Goal: Information Seeking & Learning: Find specific page/section

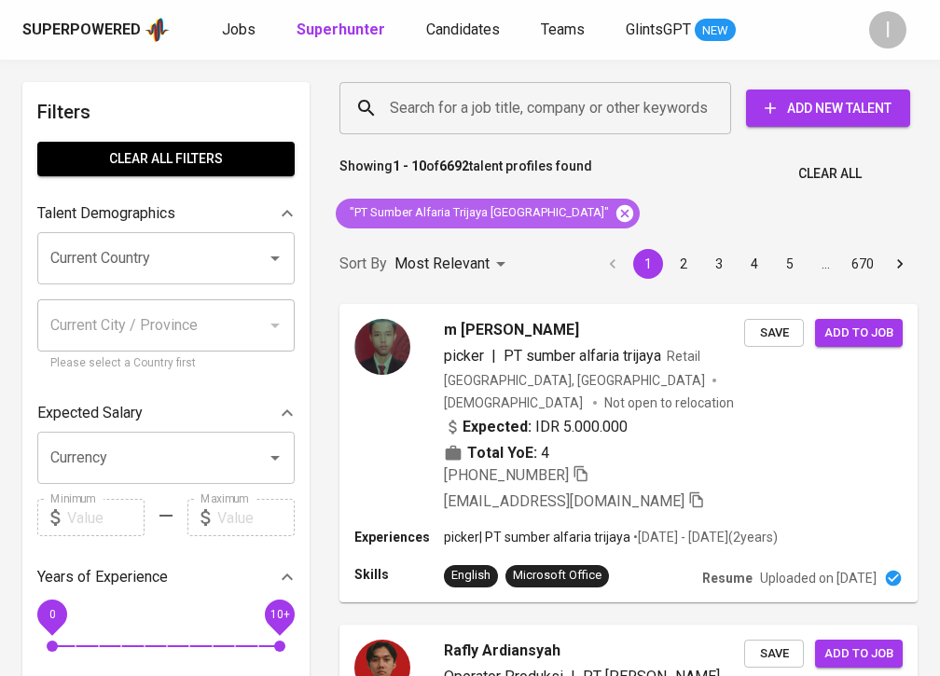
click at [614, 215] on icon at bounding box center [624, 213] width 21 height 21
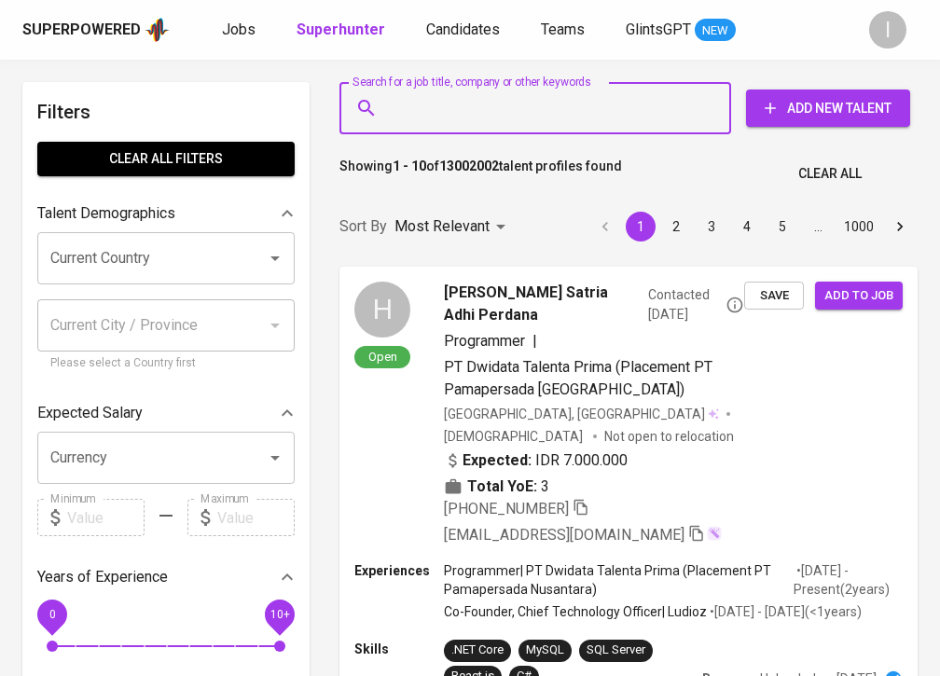
click at [630, 112] on input "Search for a job title, company or other keywords" at bounding box center [540, 107] width 310 height 35
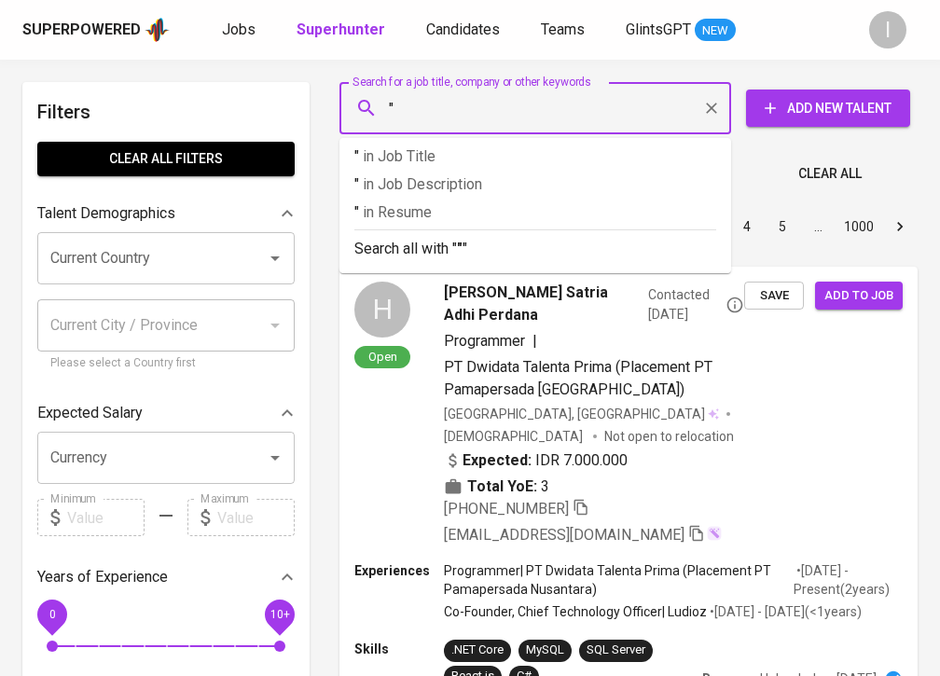
paste input "JCK Enterprise"
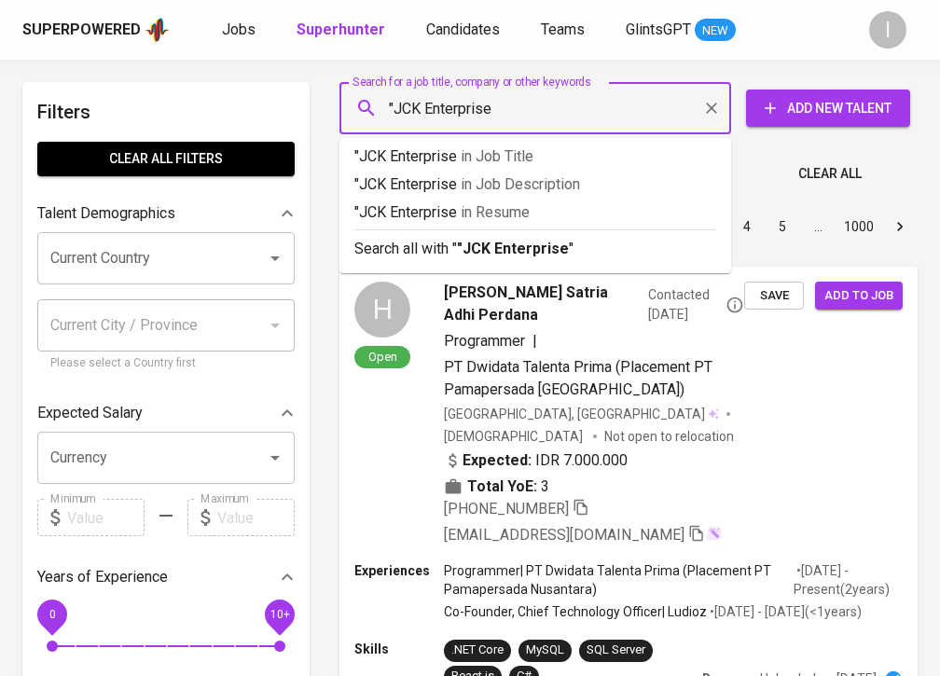
type input ""JCK Enterprise""
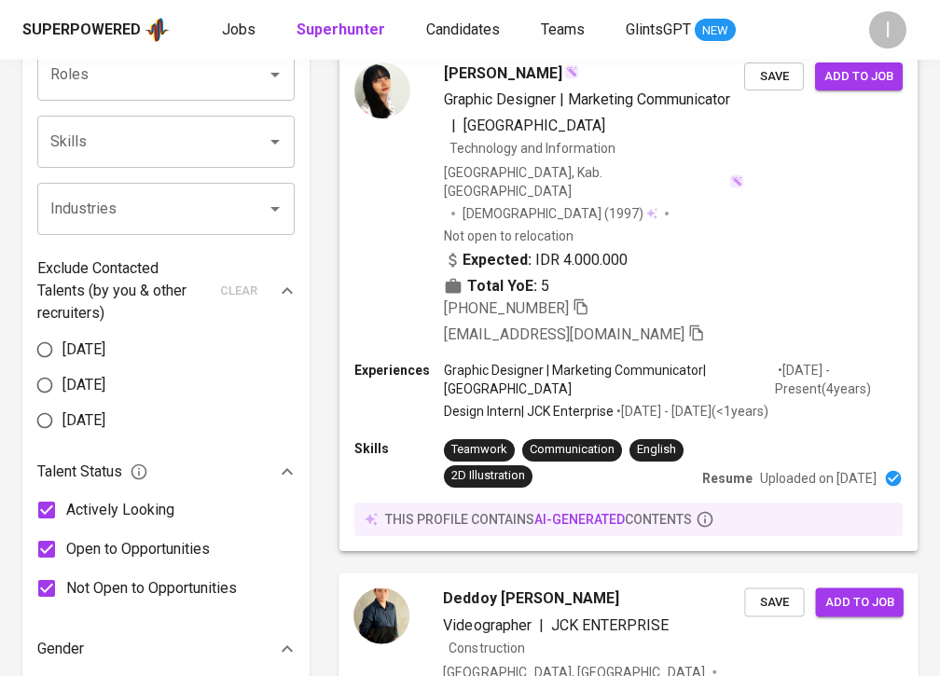
scroll to position [105, 0]
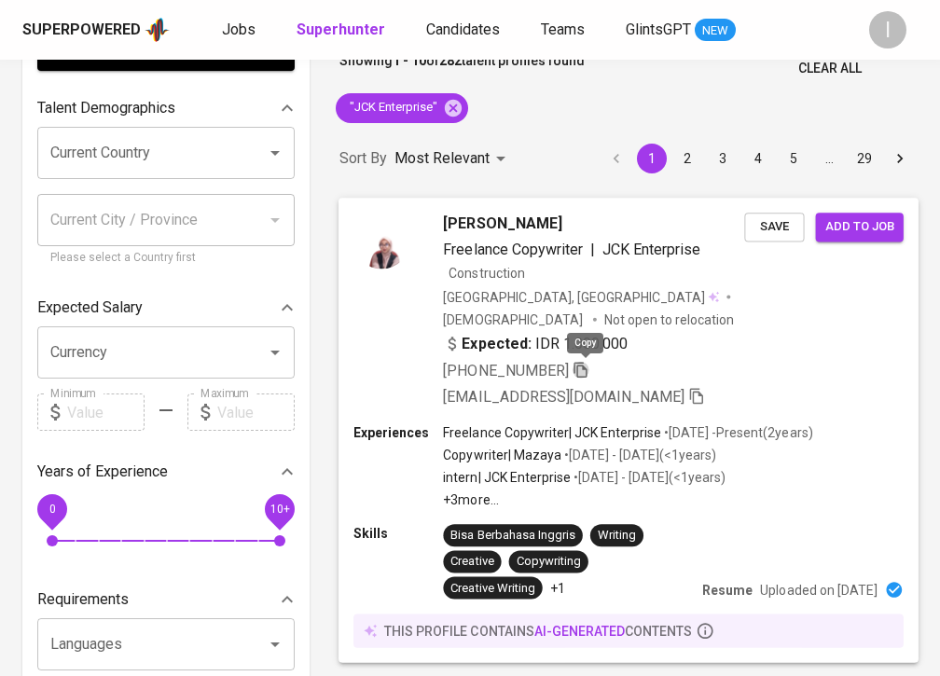
click at [589, 374] on icon "button" at bounding box center [580, 369] width 17 height 17
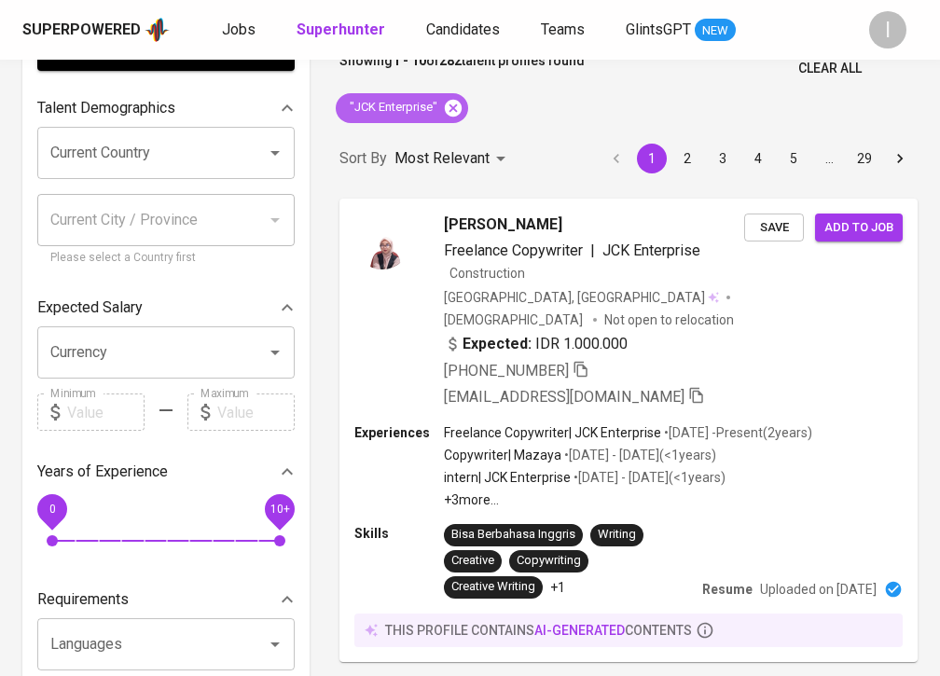
click at [451, 106] on icon at bounding box center [453, 108] width 21 height 21
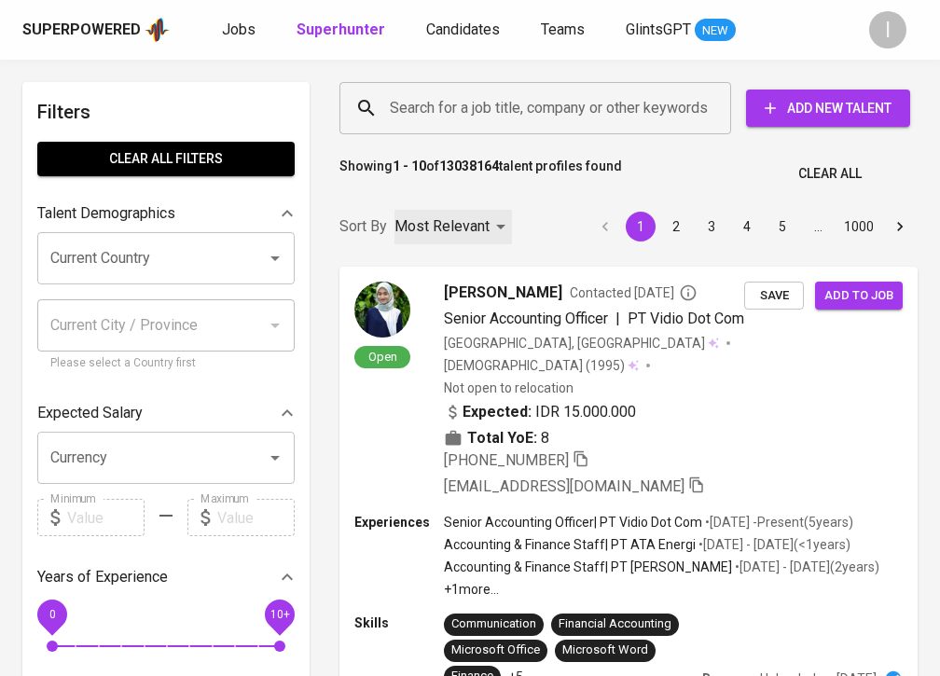
click at [515, 108] on input "Search for a job title, company or other keywords" at bounding box center [540, 107] width 310 height 35
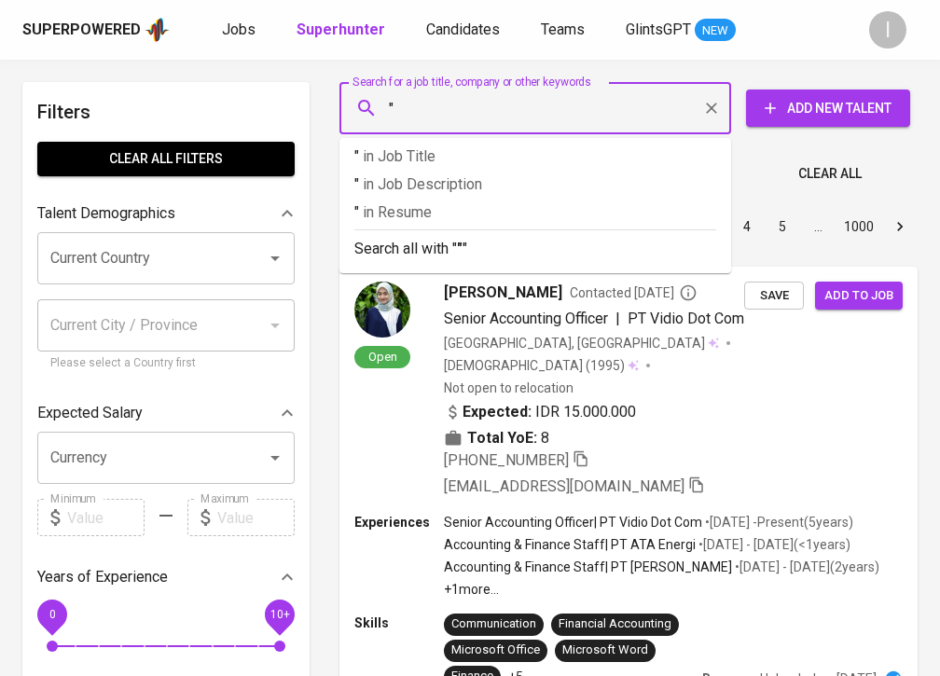
paste input "Asix Global Industrial"
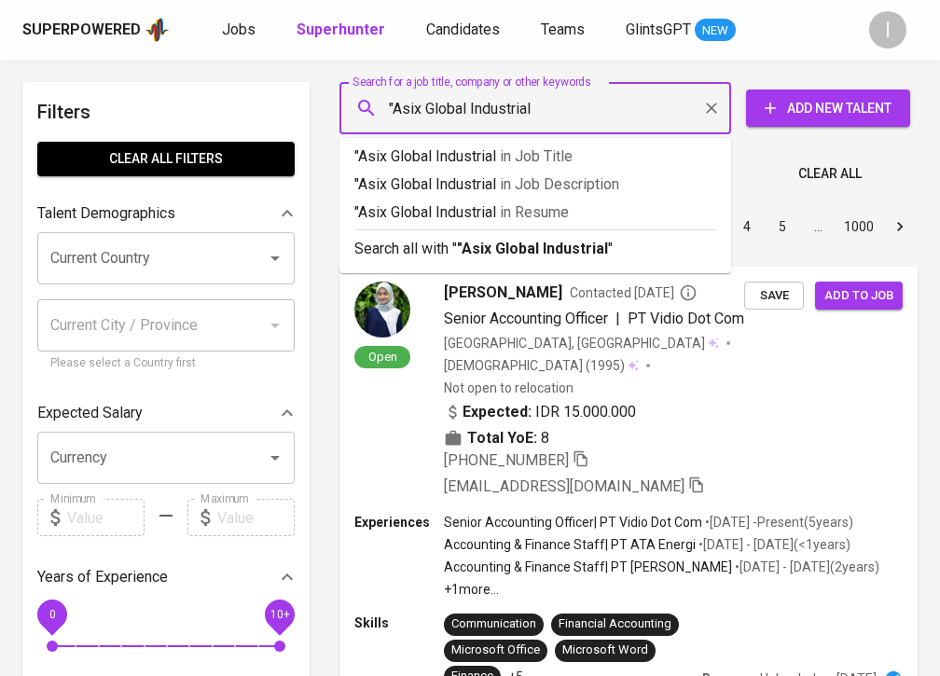
type input ""Asix Global Industrial""
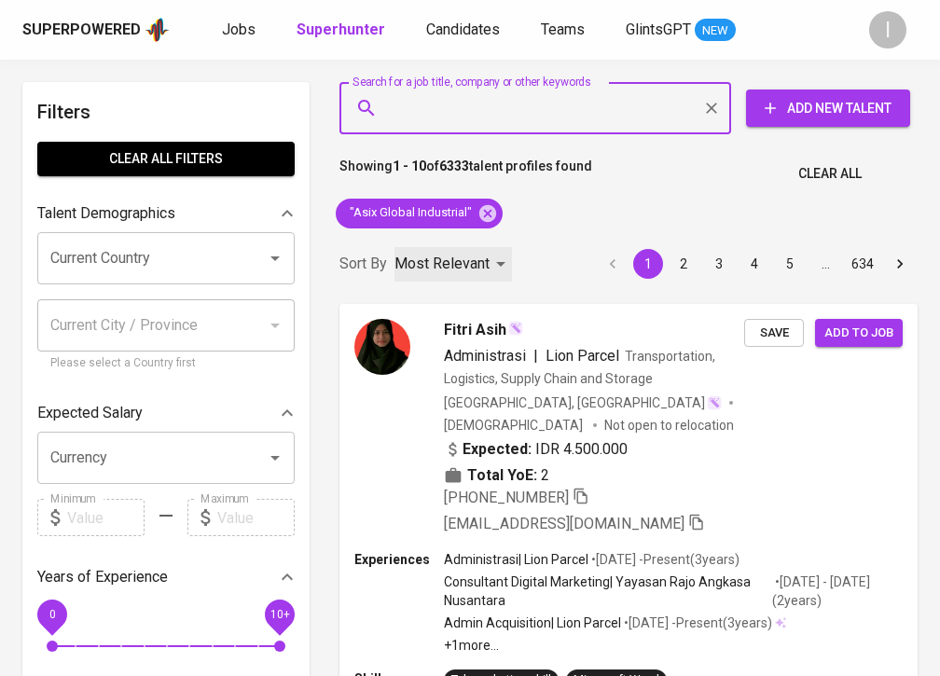
click at [477, 268] on p "Most Relevant" at bounding box center [441, 264] width 95 height 22
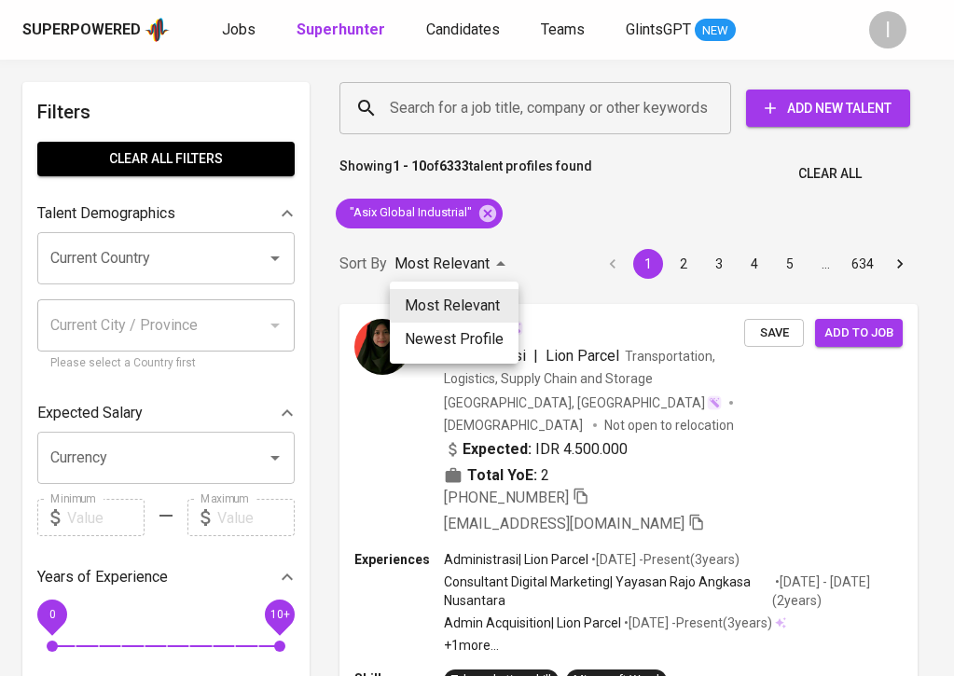
click at [600, 247] on div at bounding box center [477, 338] width 954 height 676
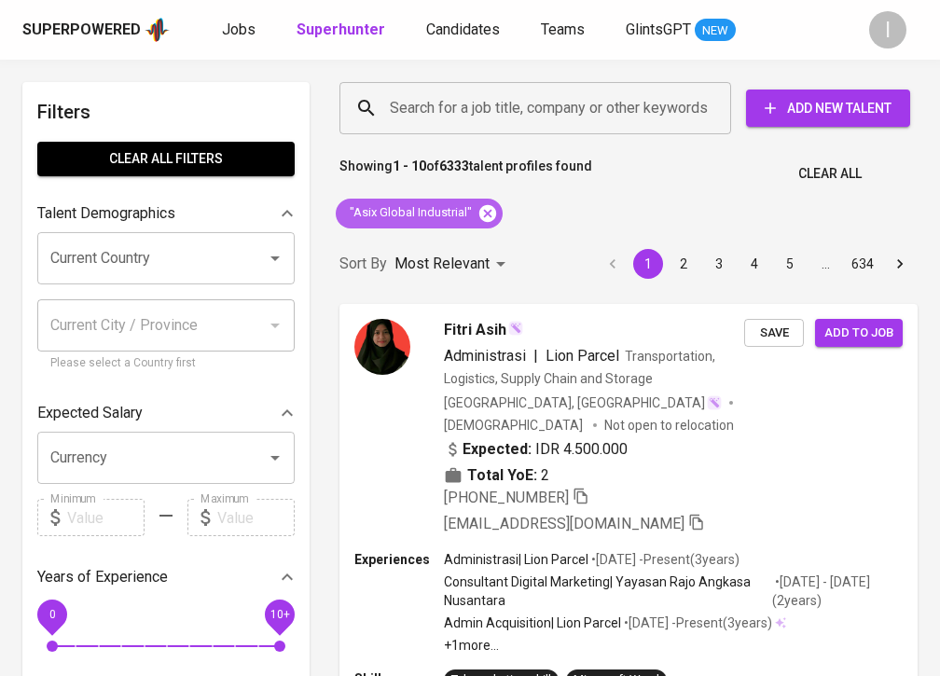
click at [487, 211] on icon at bounding box center [487, 213] width 21 height 21
click at [568, 104] on input "Search for a job title, company or other keywords" at bounding box center [540, 107] width 310 height 35
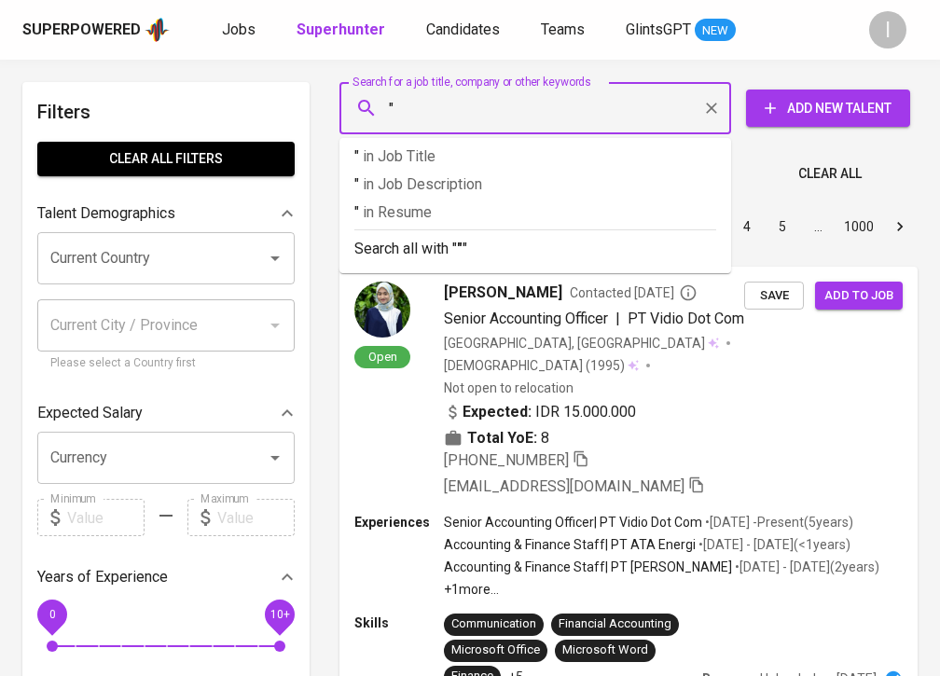
paste input "[PERSON_NAME] VIONALihat profil [PERSON_NAME] [PERSON_NAME]"
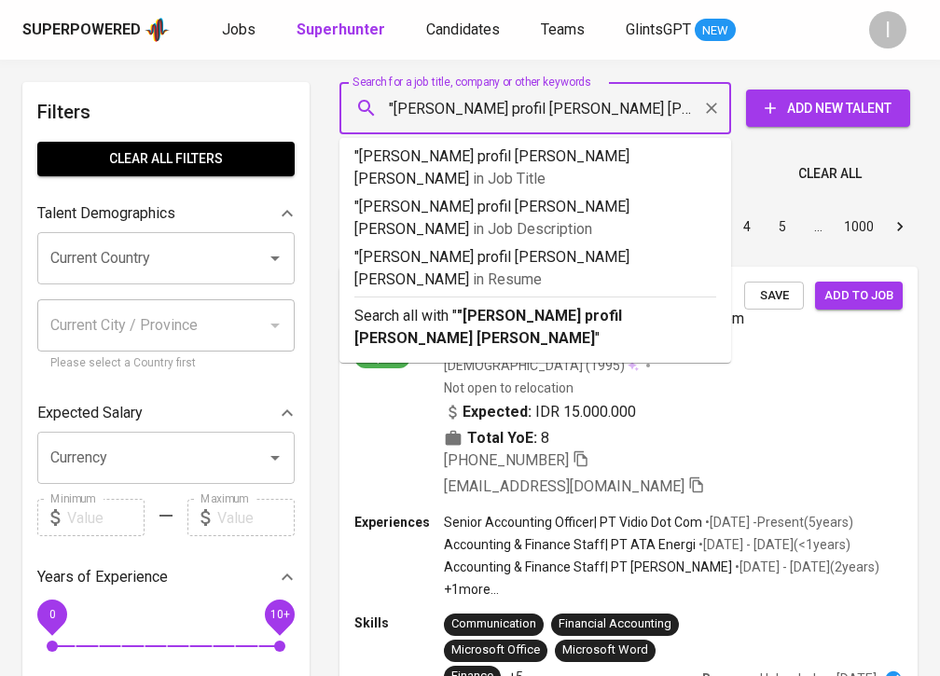
drag, startPoint x: 489, startPoint y: 104, endPoint x: 659, endPoint y: 115, distance: 170.0
click at [659, 115] on input ""[PERSON_NAME] profil [PERSON_NAME] [PERSON_NAME]" at bounding box center [540, 107] width 310 height 35
type input ""[PERSON_NAME] [PERSON_NAME]""
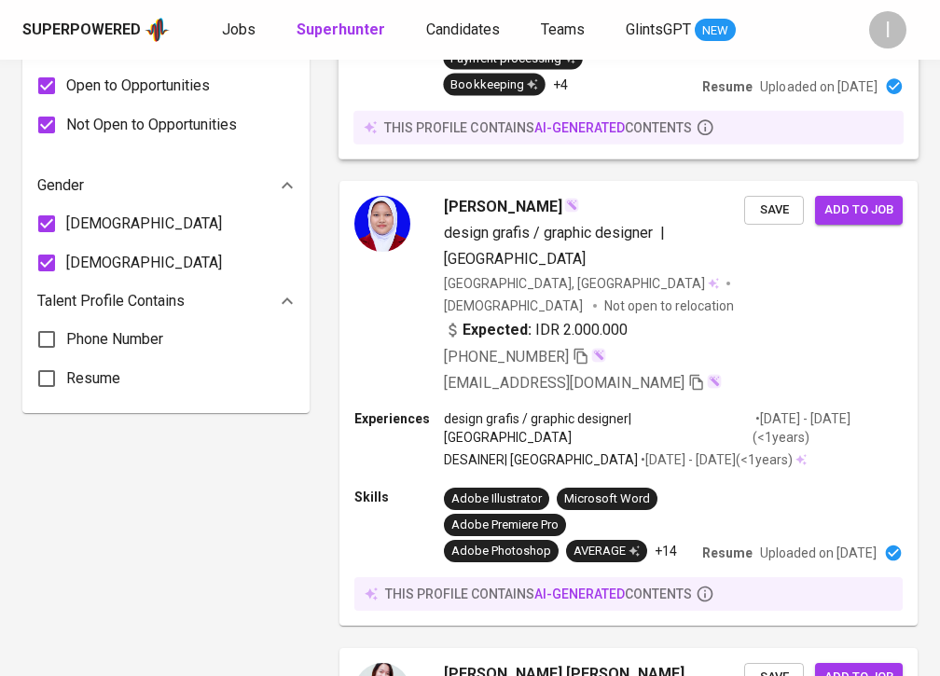
scroll to position [1684, 0]
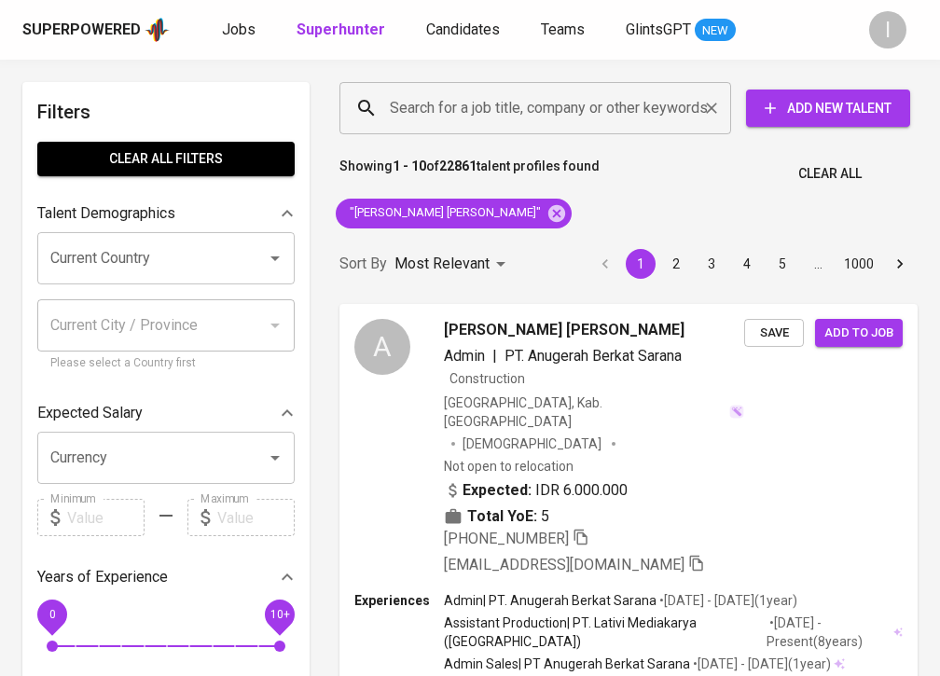
click at [550, 120] on input "Search for a job title, company or other keywords" at bounding box center [540, 107] width 310 height 35
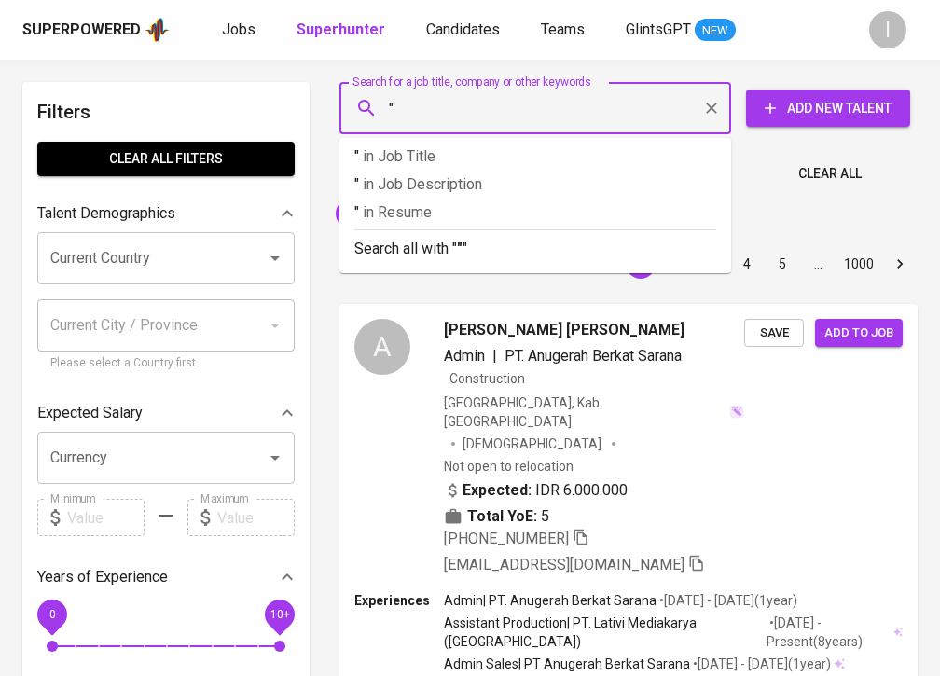
paste input "Lailatul Badriah"
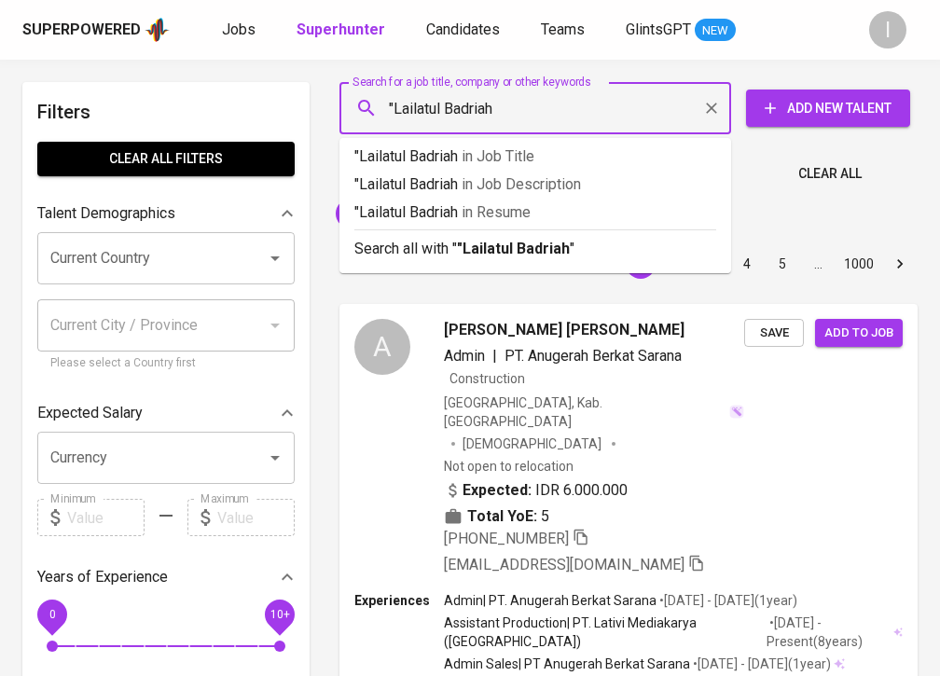
type input ""Lailatul Badriah""
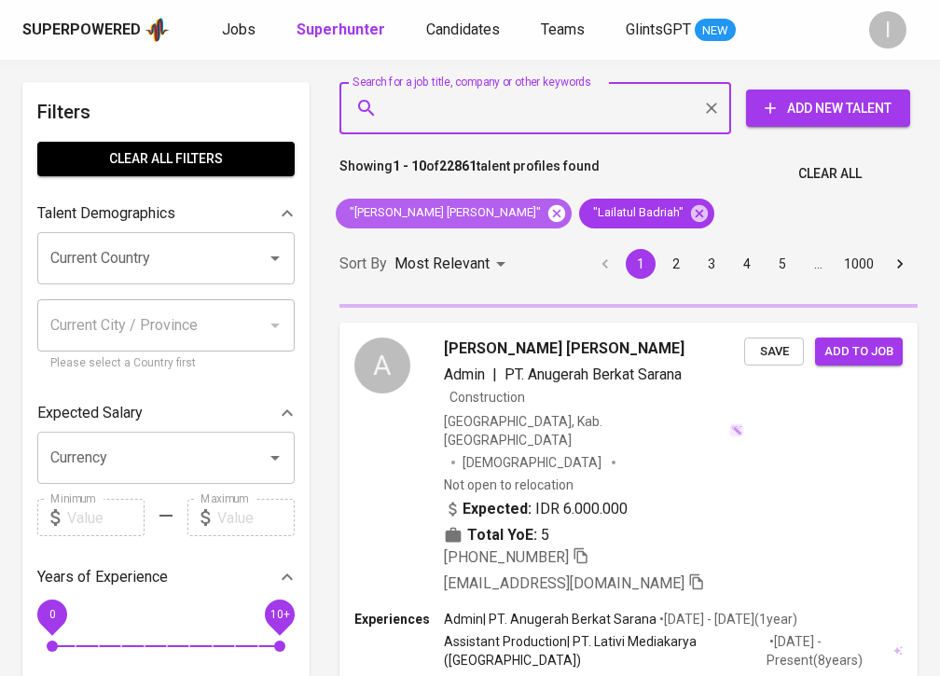
click at [548, 212] on icon at bounding box center [556, 212] width 17 height 17
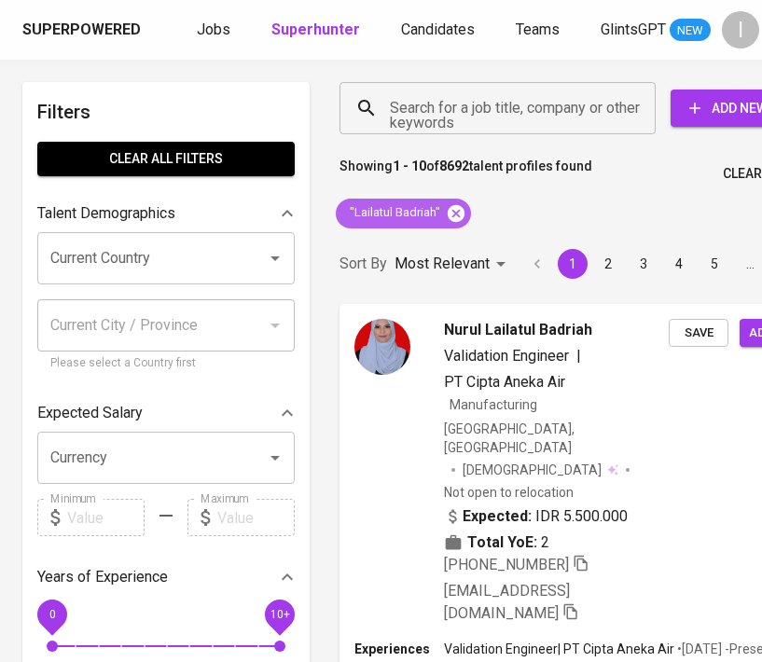
click at [457, 211] on icon at bounding box center [456, 212] width 17 height 17
click at [470, 114] on input "Search for a job title, company or other keywords" at bounding box center [502, 107] width 234 height 35
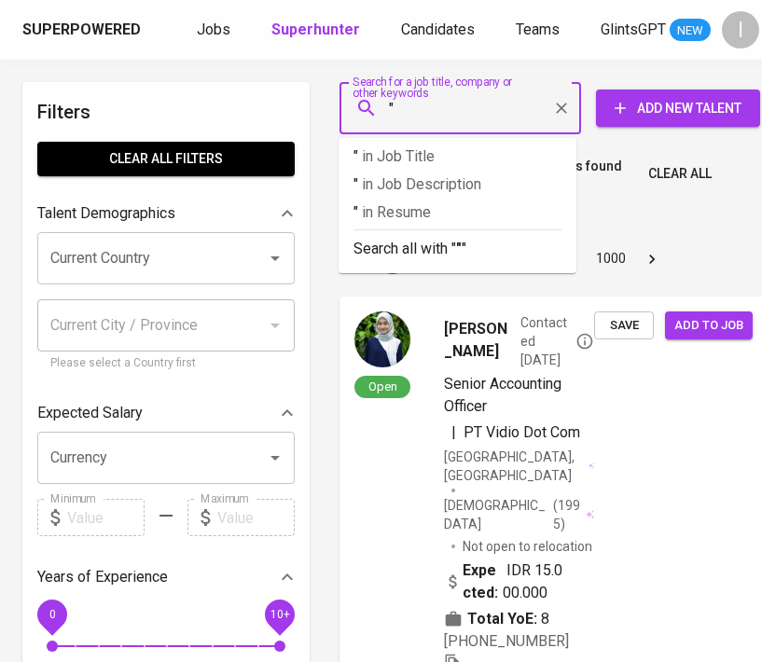
paste input "kbadmc"
type input ""kbadmc""
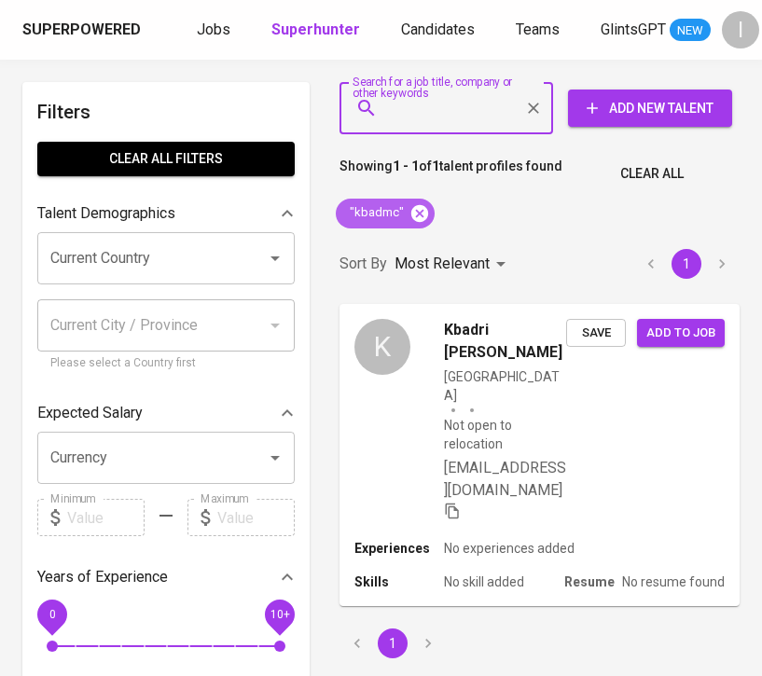
click at [416, 212] on icon at bounding box center [419, 213] width 21 height 21
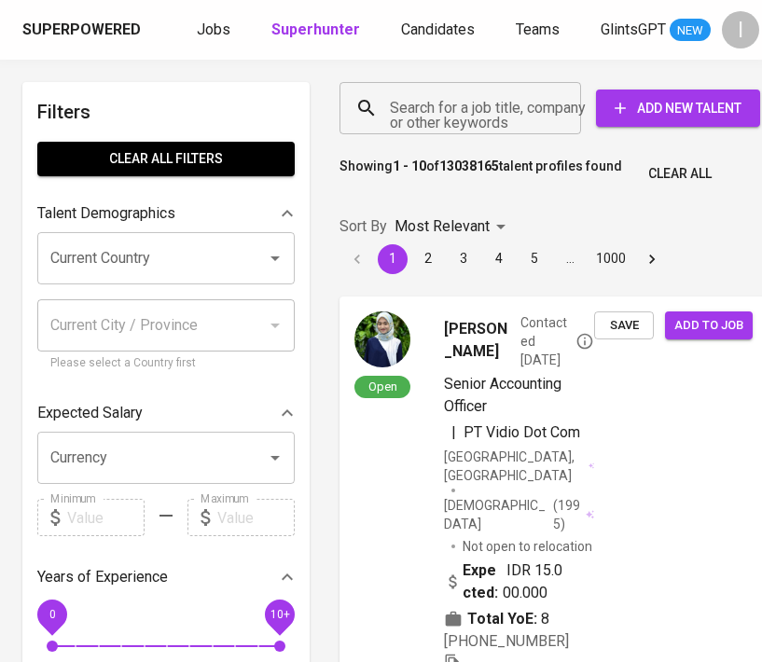
click at [447, 110] on input "Search for a job title, company or other keywords" at bounding box center [464, 107] width 159 height 35
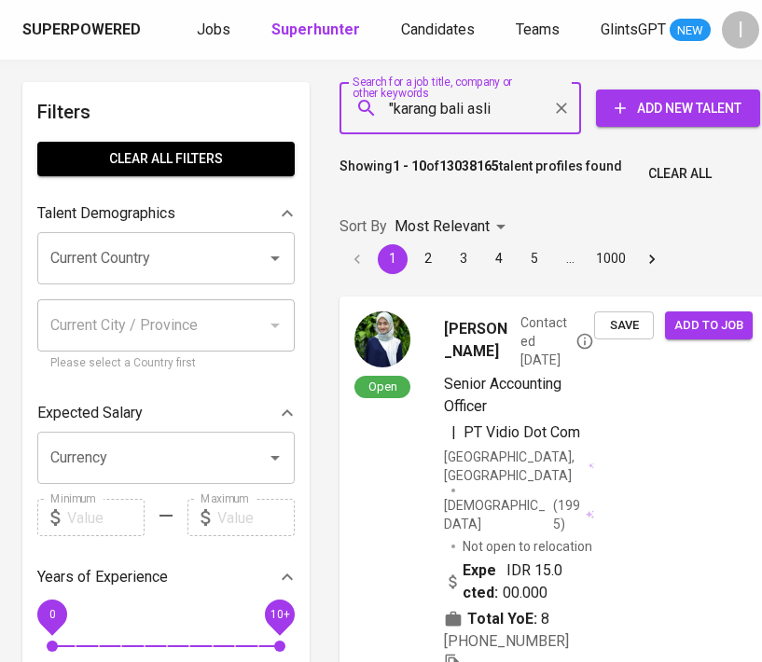
click at [461, 102] on input ""karang bali asli" at bounding box center [464, 107] width 159 height 35
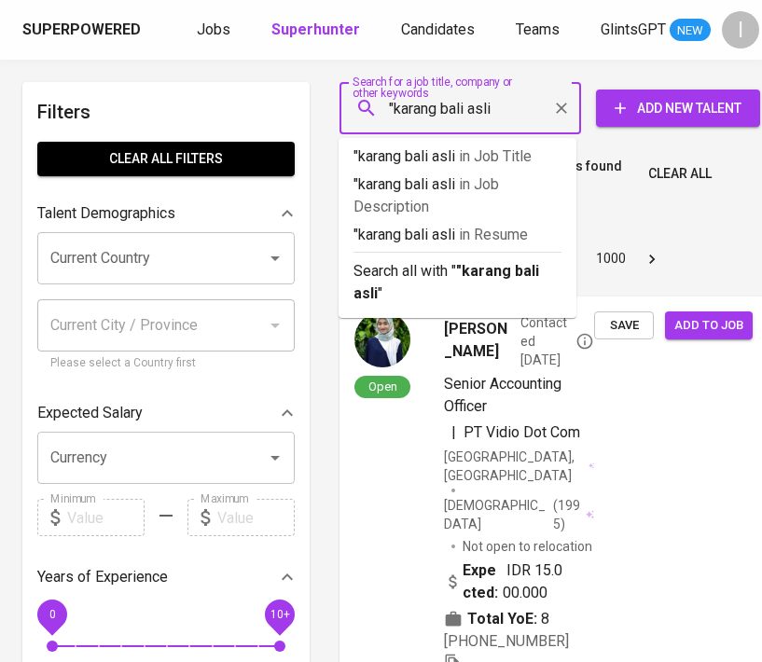
click at [461, 102] on input ""karang bali asli" at bounding box center [464, 107] width 159 height 35
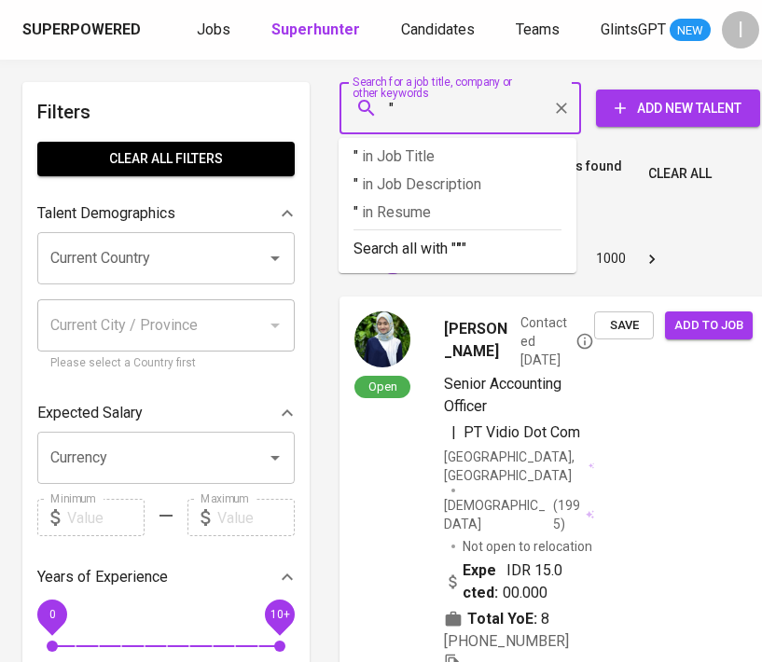
paste input "KARANG BALI ASLI TUR"
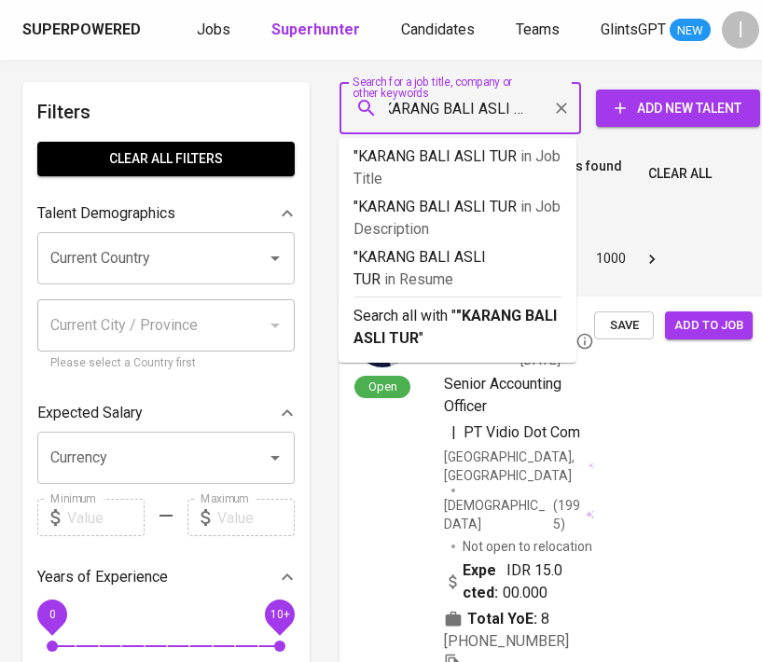
type input ""KARANG BALI ASLI TUR""
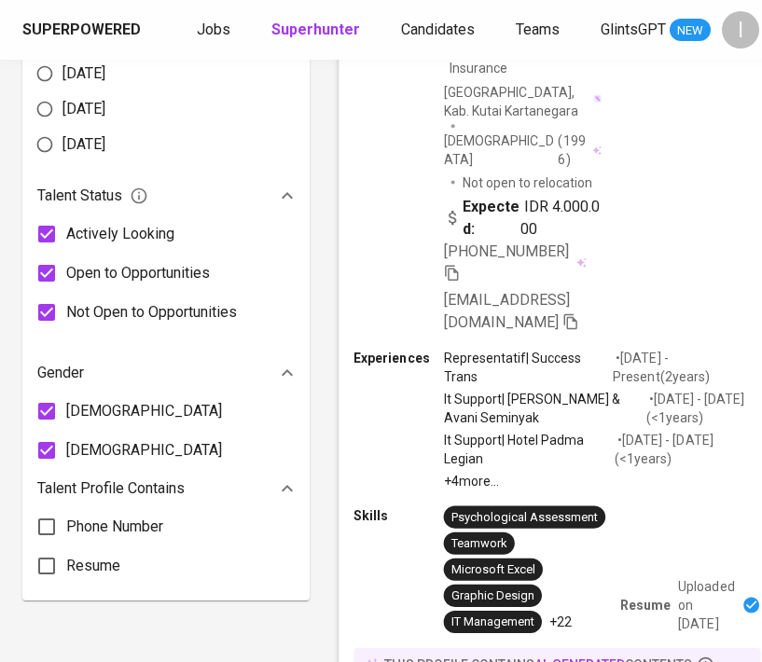
scroll to position [658, 0]
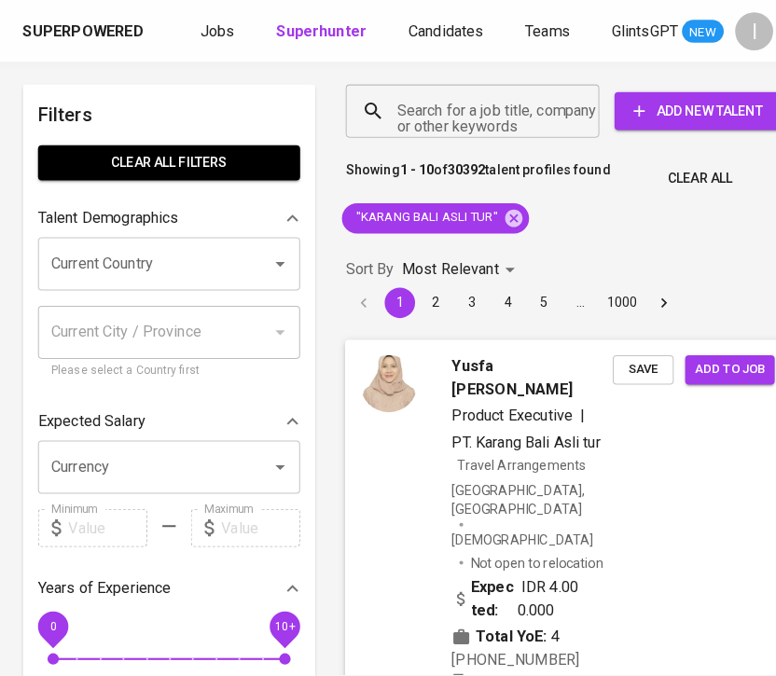
scroll to position [162, 0]
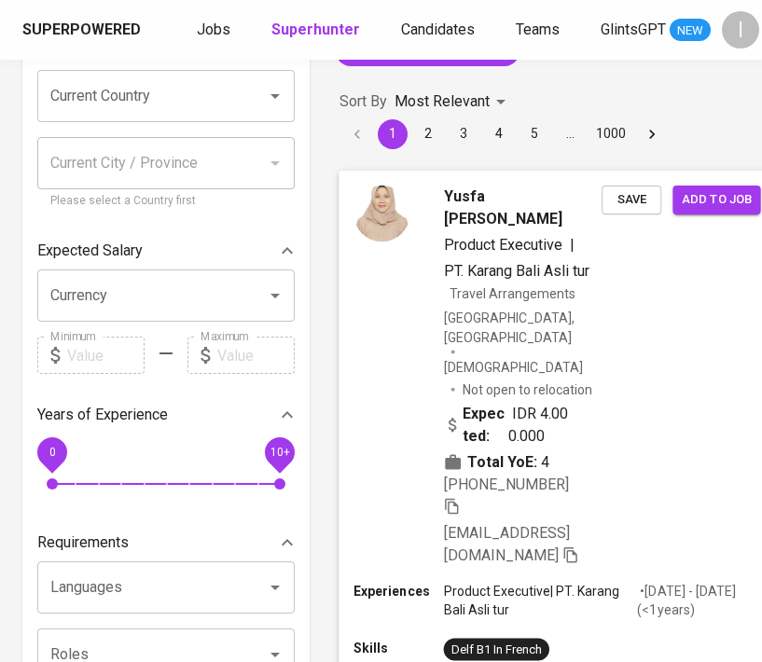
click at [627, 463] on div "Yusfa Meiriandra Audy Product Executive | PT. Karang Bali Asli tur Travel Arran…" at bounding box center [556, 375] width 436 height 411
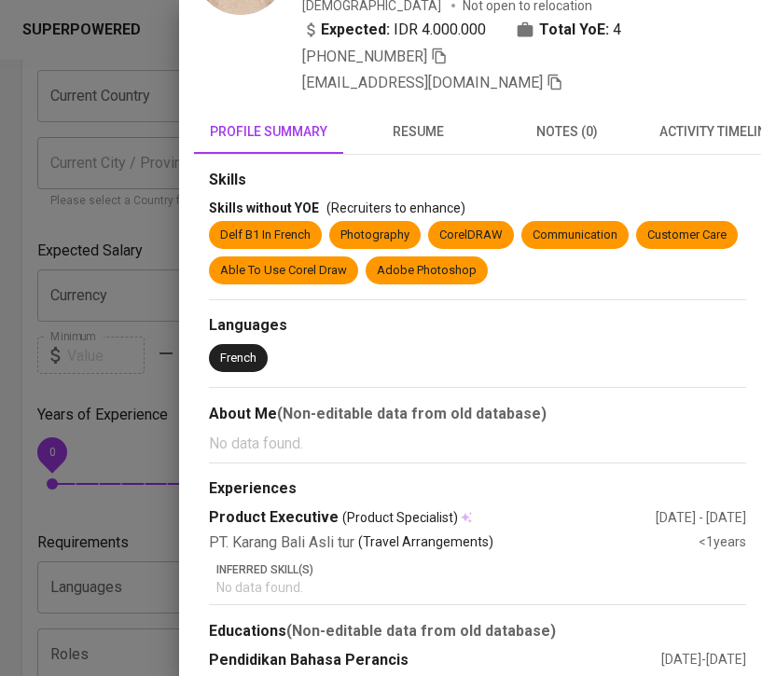
scroll to position [0, 0]
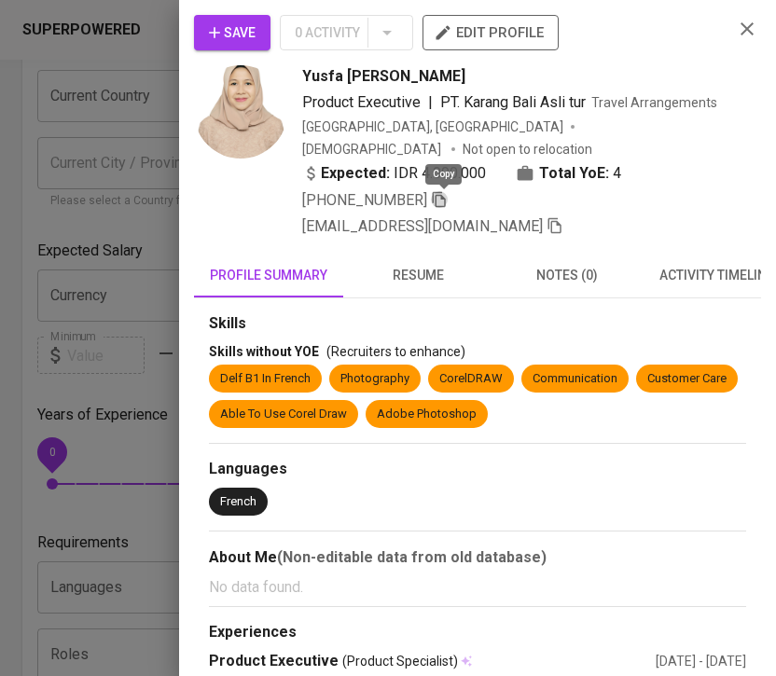
click at [445, 197] on icon "button" at bounding box center [439, 199] width 17 height 17
click at [740, 27] on icon "button" at bounding box center [746, 28] width 13 height 13
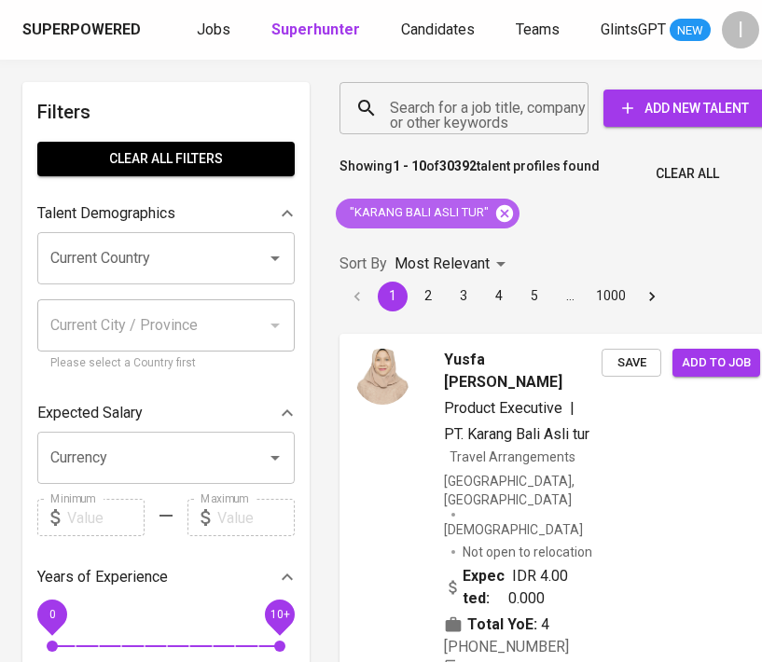
click at [503, 211] on icon at bounding box center [504, 213] width 21 height 21
click at [469, 104] on input "Search for a job title, company or other keywords" at bounding box center [468, 107] width 167 height 35
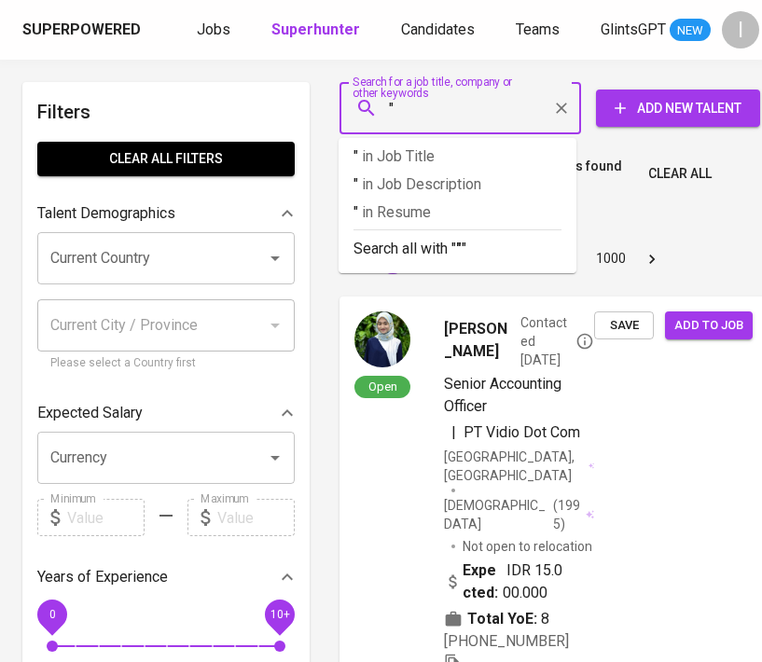
paste input "Lintas Harapan Mandiri"
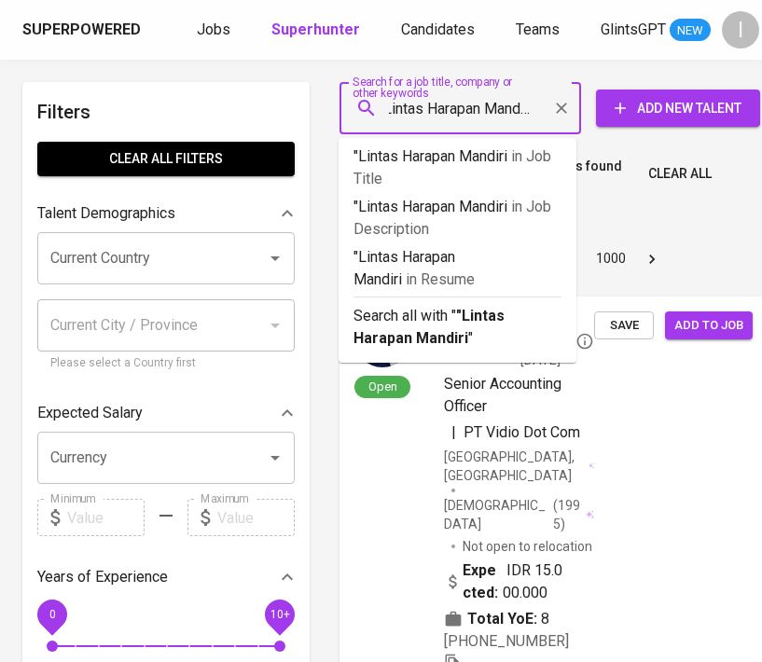
scroll to position [0, 19]
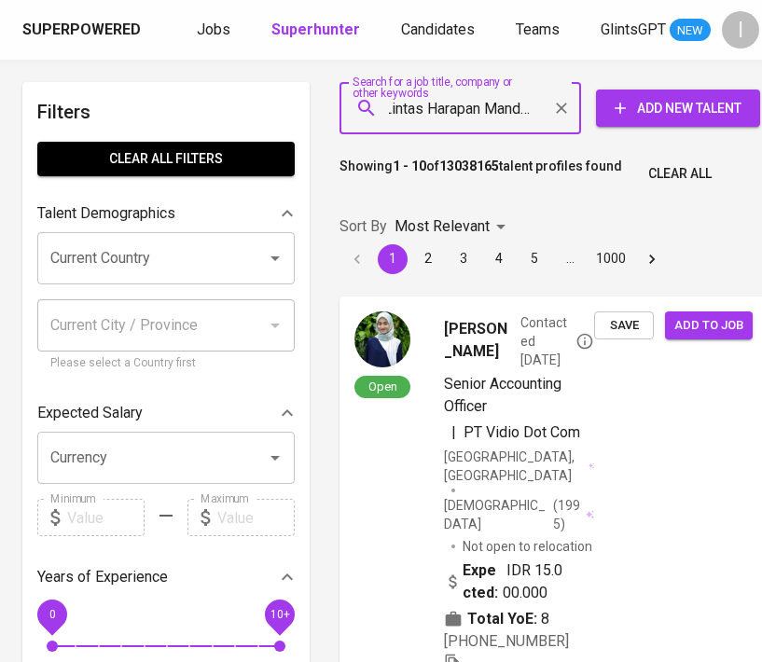
type input ""Lintas Harapan Mandiri""
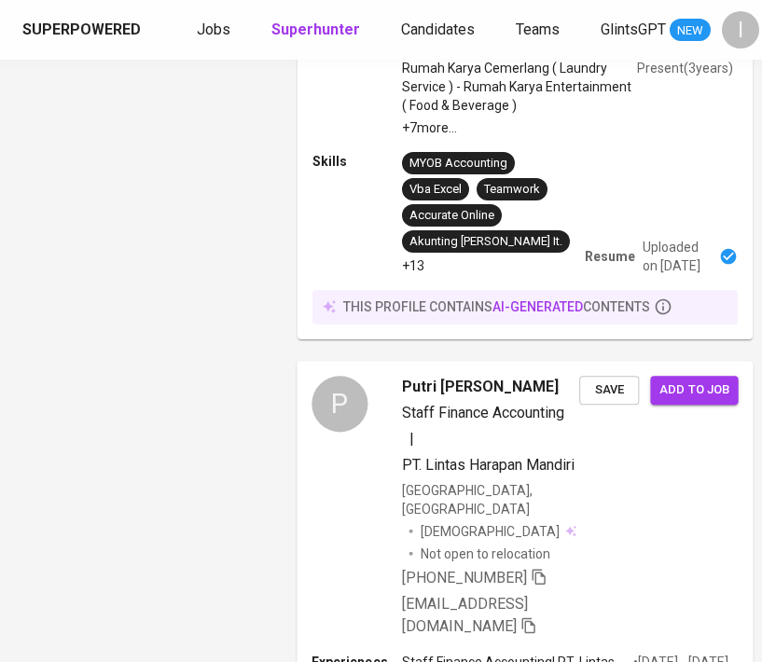
scroll to position [4162, 42]
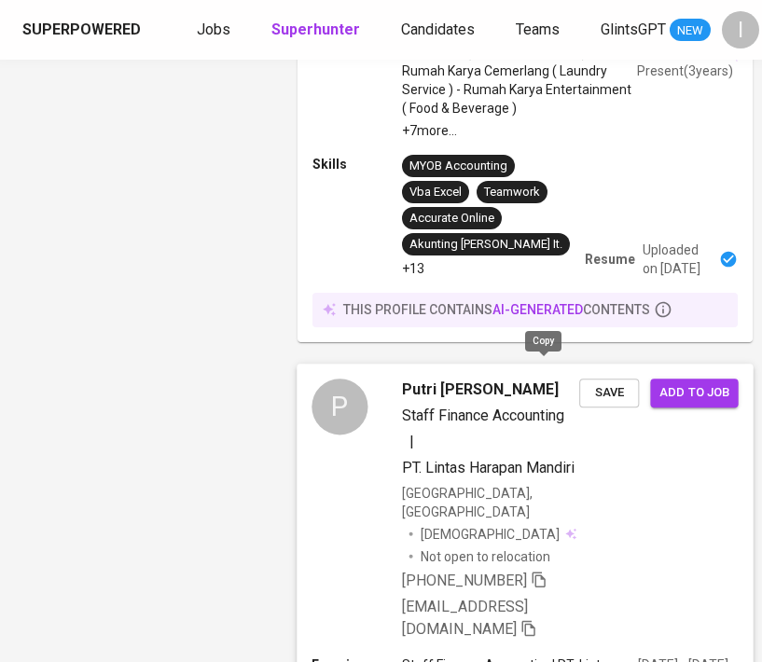
click at [544, 572] on icon "button" at bounding box center [538, 580] width 13 height 16
